Goal: Task Accomplishment & Management: Manage account settings

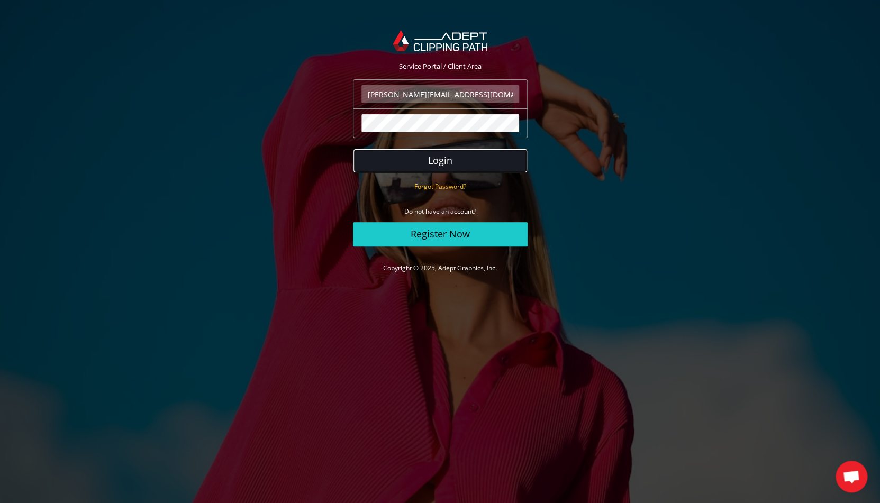
click at [451, 153] on button "Login" at bounding box center [440, 161] width 175 height 24
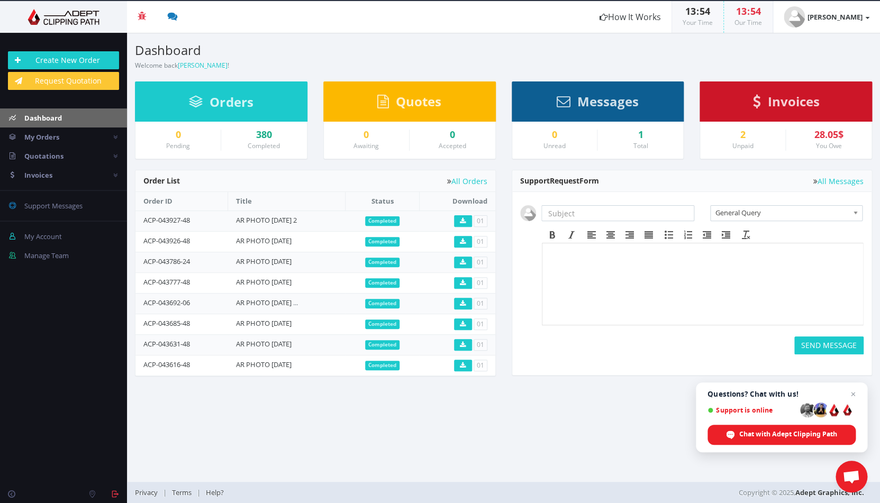
click at [777, 101] on span "Invoices" at bounding box center [793, 101] width 52 height 17
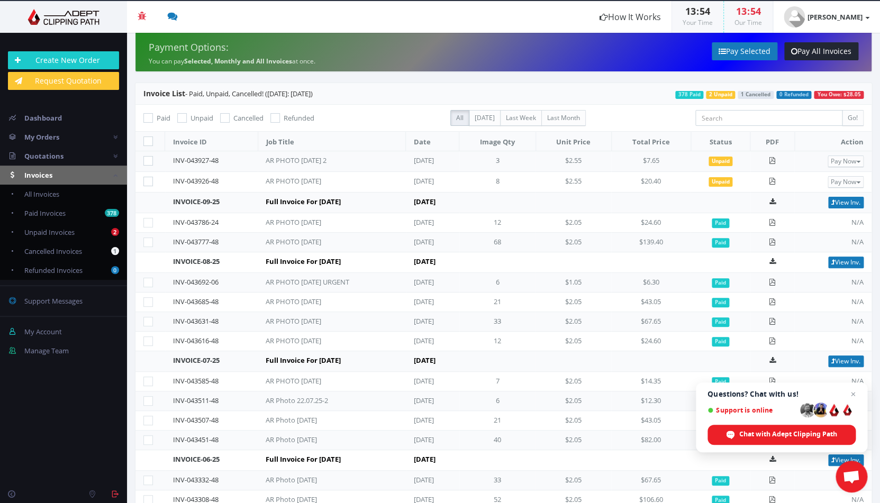
click at [536, 180] on td "8" at bounding box center [497, 182] width 76 height 21
click at [859, 19] on strong "[PERSON_NAME]" at bounding box center [835, 17] width 55 height 10
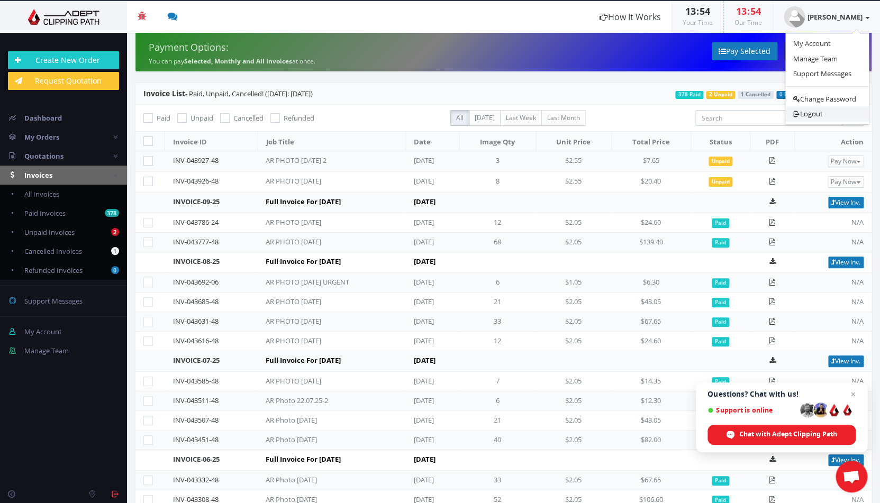
click at [820, 116] on link "Logout" at bounding box center [827, 113] width 84 height 15
